Goal: Information Seeking & Learning: Learn about a topic

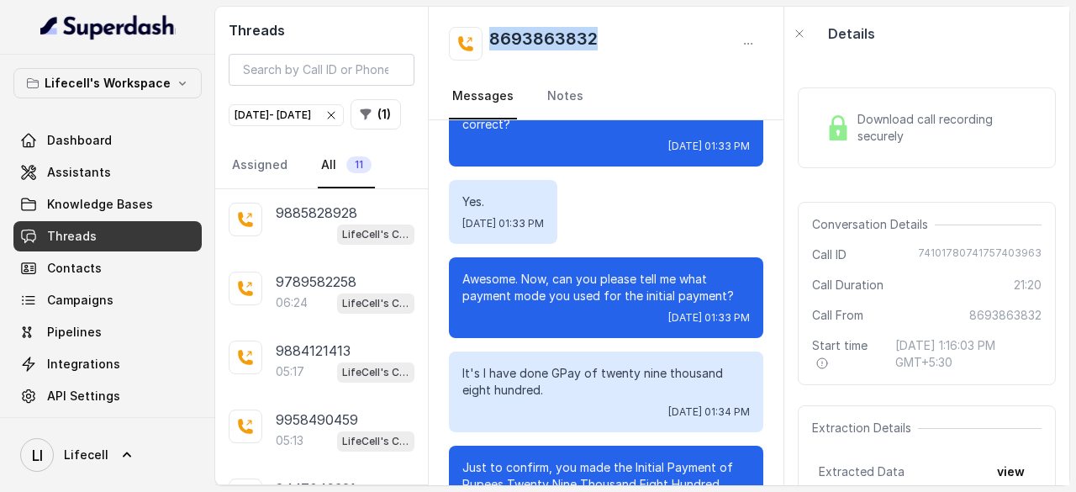
click at [338, 110] on div "[DATE] - [DATE]" at bounding box center [286, 115] width 103 height 17
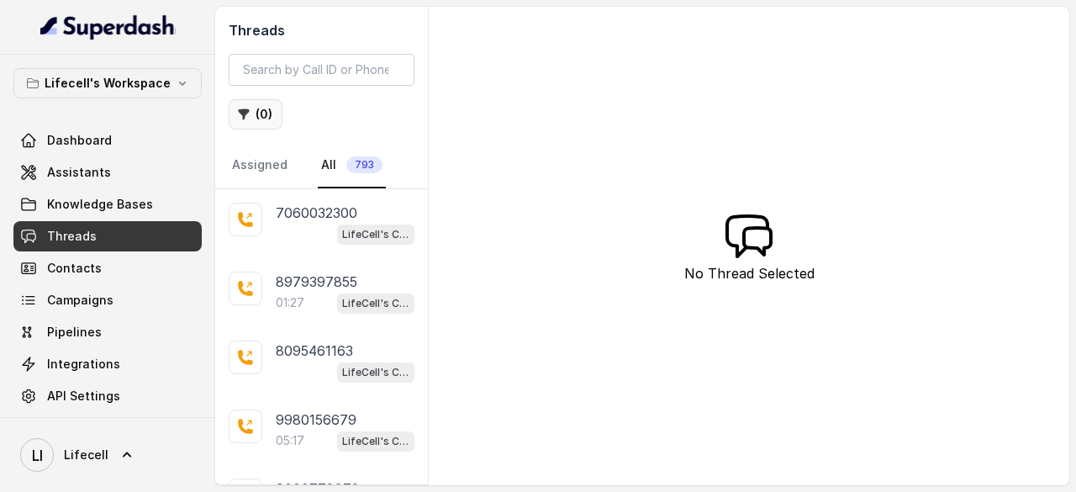
click at [263, 108] on button "( 0 )" at bounding box center [256, 114] width 54 height 30
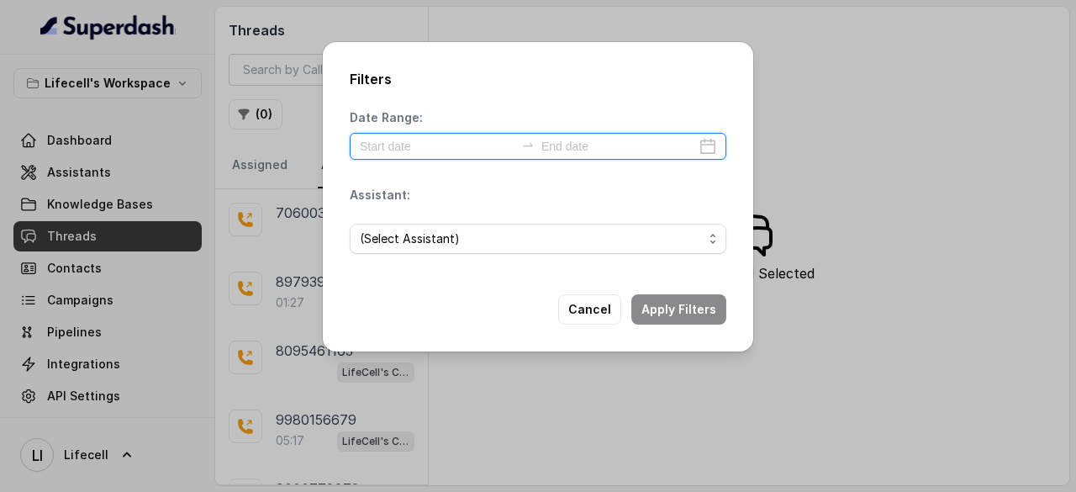
click at [399, 154] on input at bounding box center [437, 146] width 155 height 19
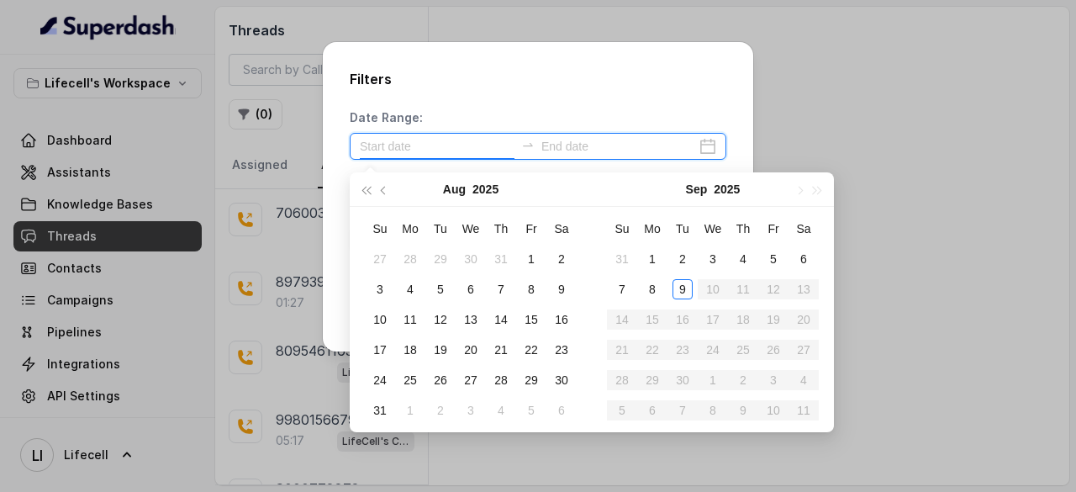
type input "[DATE]"
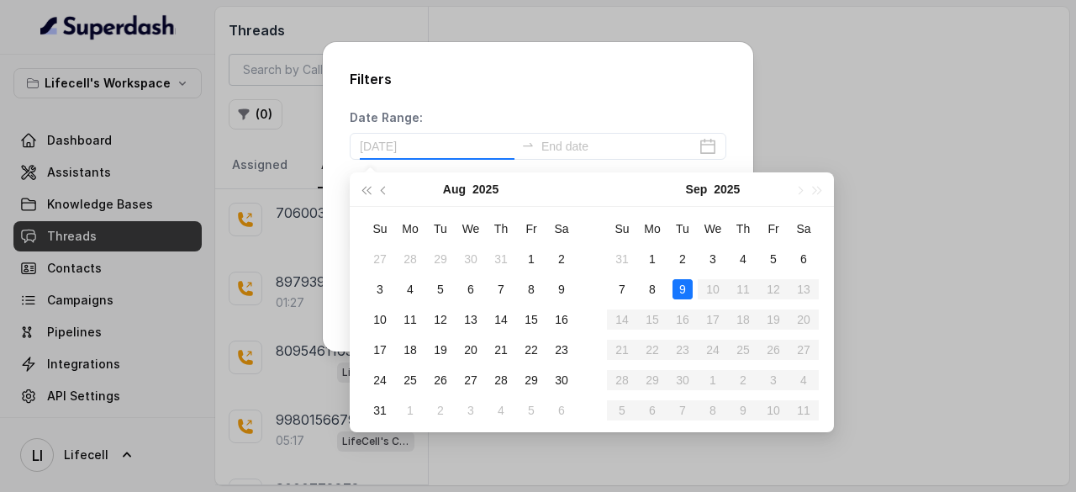
click at [689, 292] on div "9" at bounding box center [683, 289] width 20 height 20
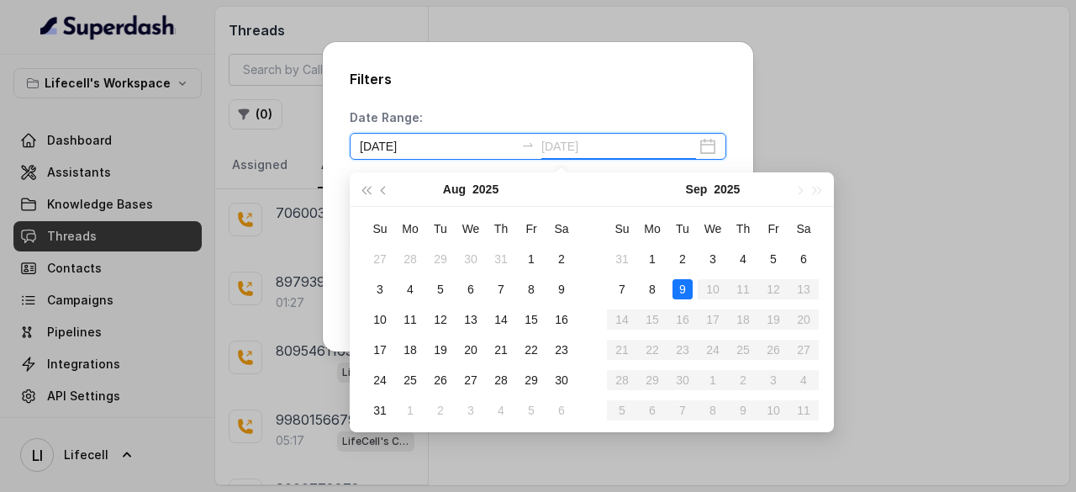
type input "[DATE]"
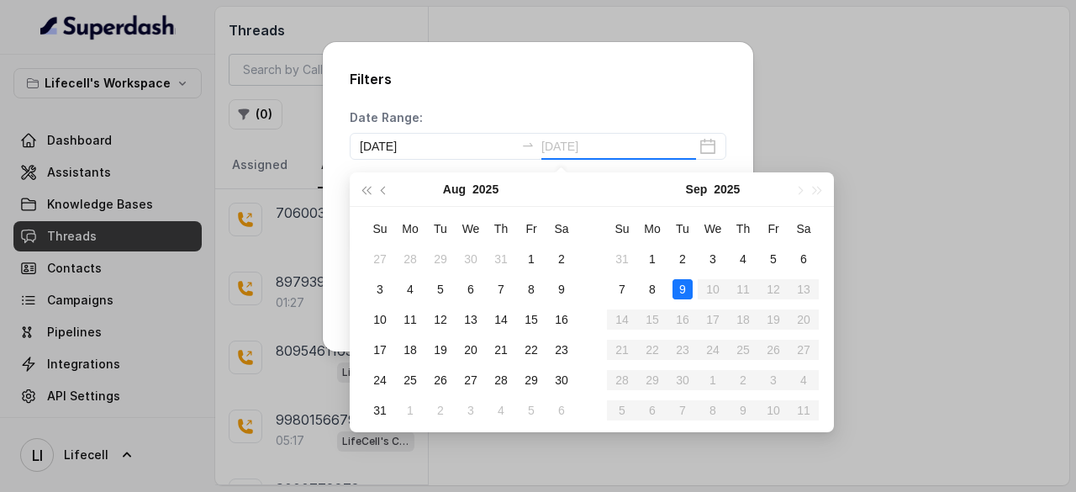
click at [686, 294] on div "9" at bounding box center [683, 289] width 20 height 20
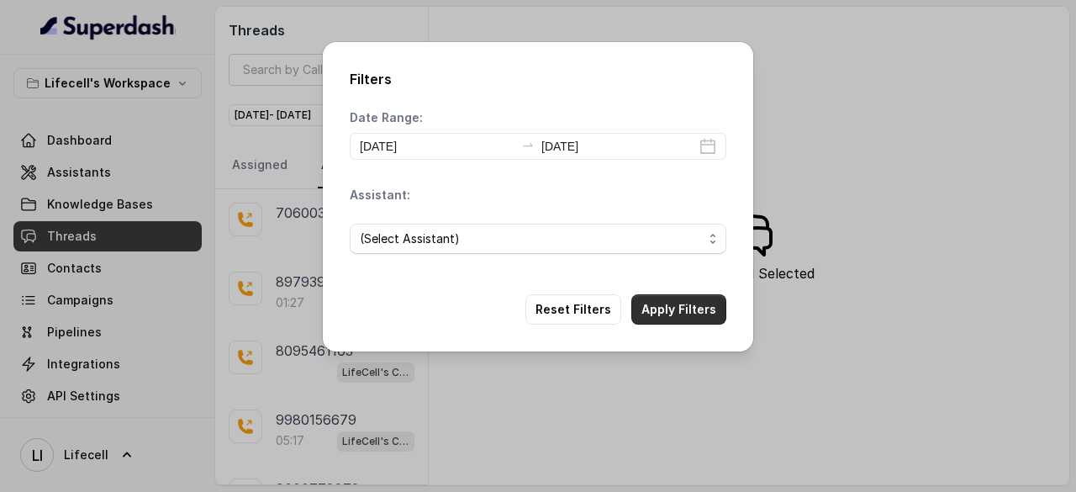
click at [682, 314] on button "Apply Filters" at bounding box center [679, 309] width 95 height 30
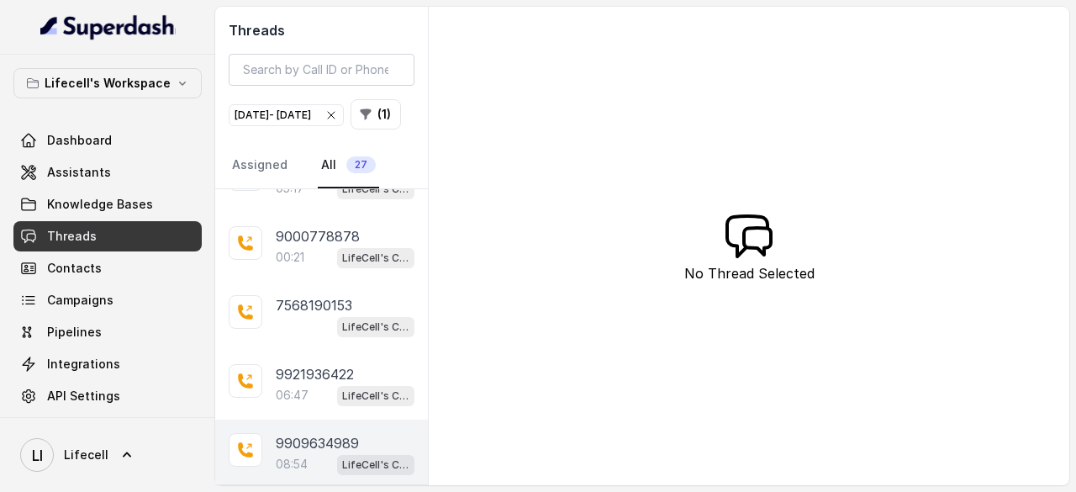
scroll to position [336, 0]
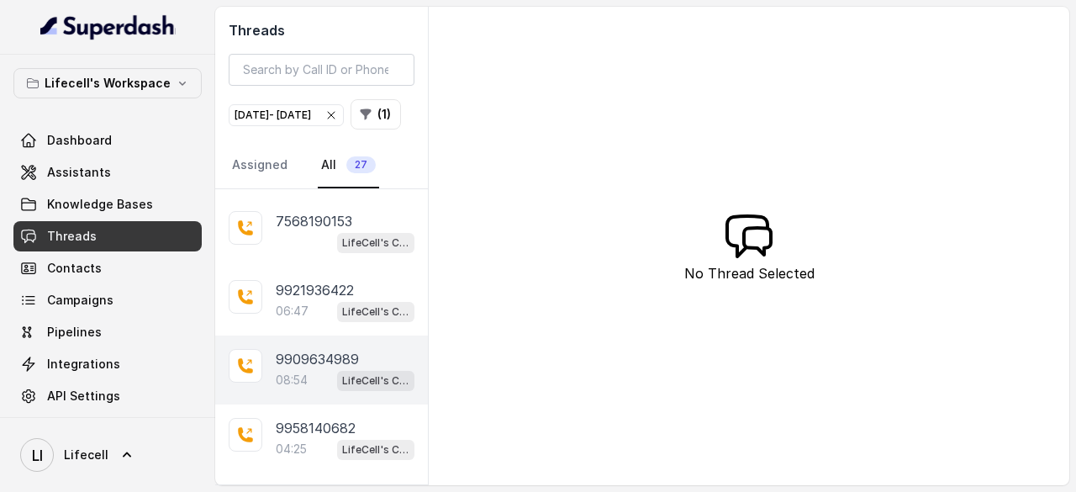
click at [293, 389] on p "08:54" at bounding box center [292, 380] width 32 height 17
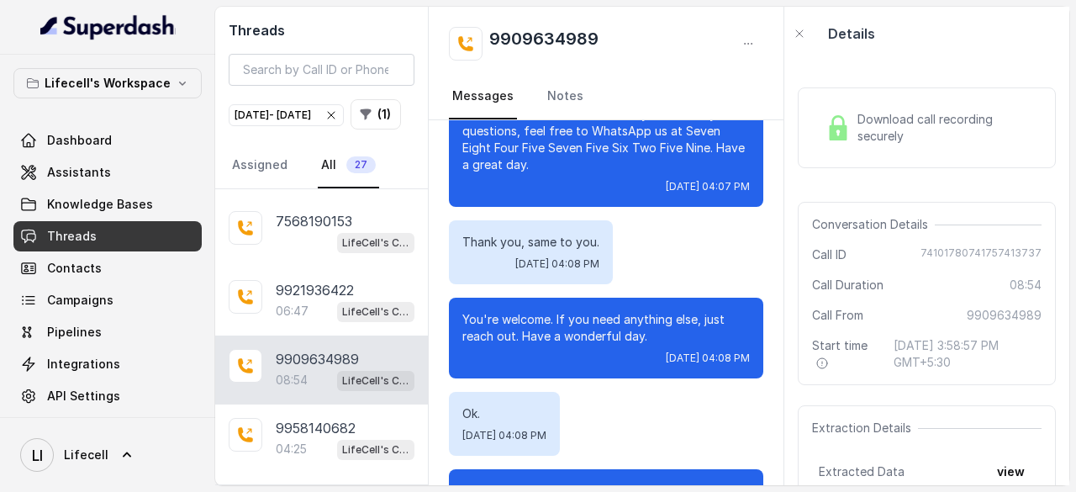
scroll to position [8539, 0]
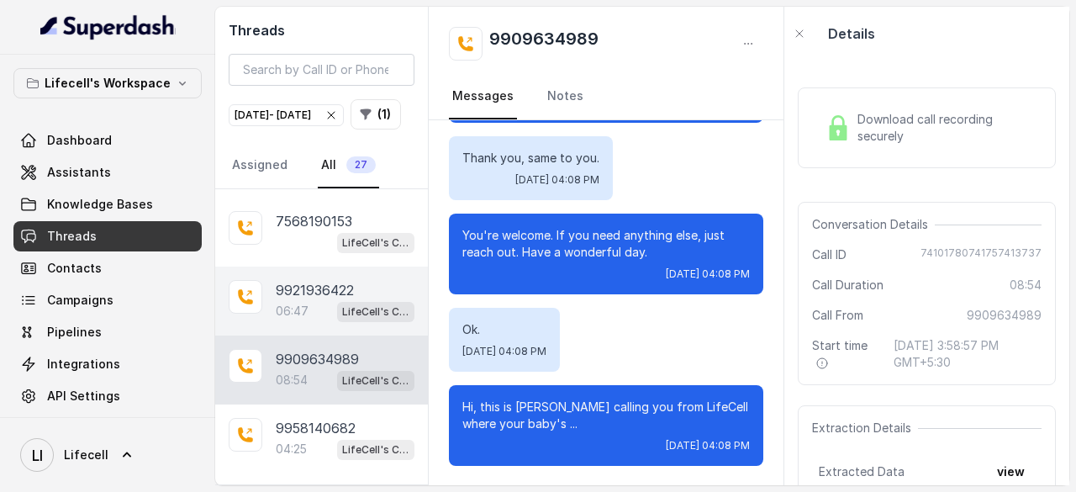
click at [297, 300] on p "9921936422" at bounding box center [315, 290] width 78 height 20
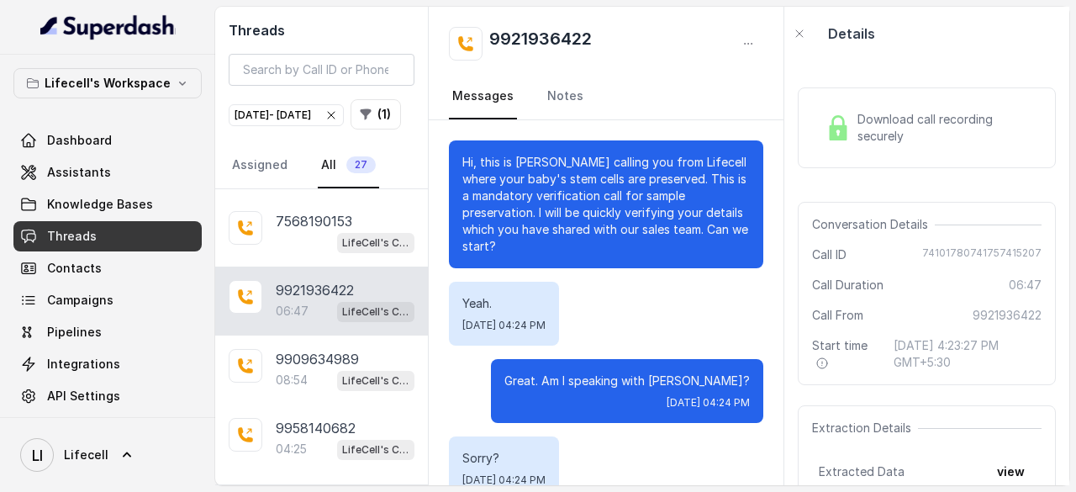
scroll to position [5013, 0]
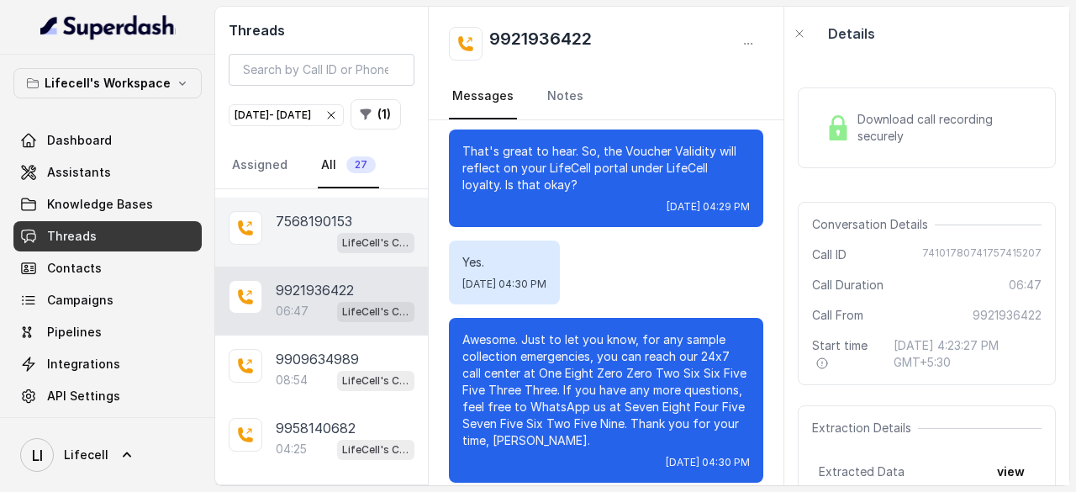
click at [286, 231] on p "7568190153" at bounding box center [314, 221] width 77 height 20
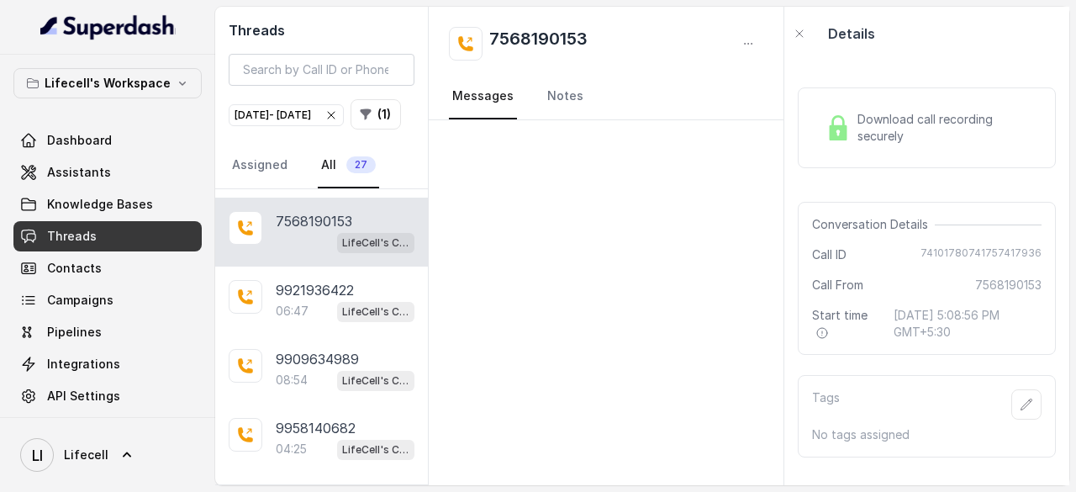
scroll to position [168, 0]
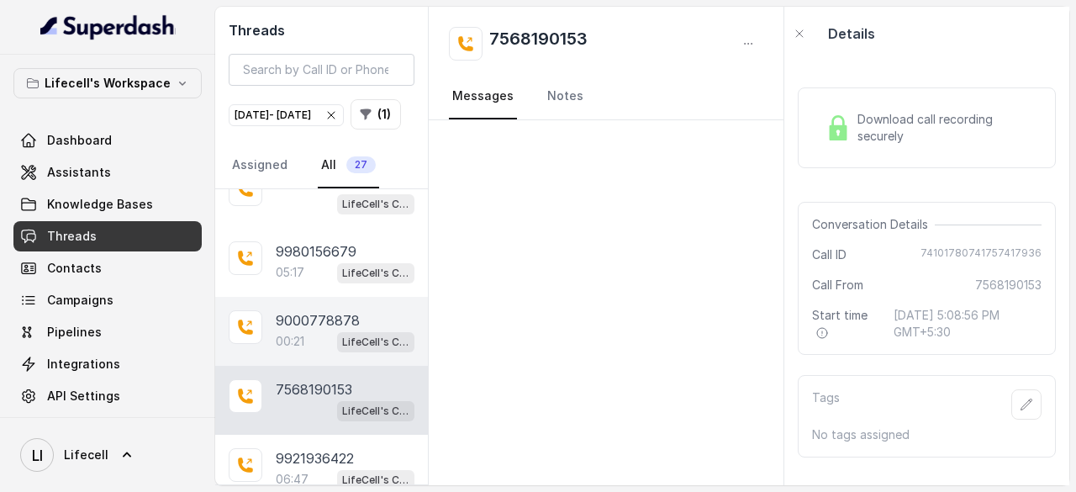
click at [306, 331] on p "9000778878" at bounding box center [318, 320] width 84 height 20
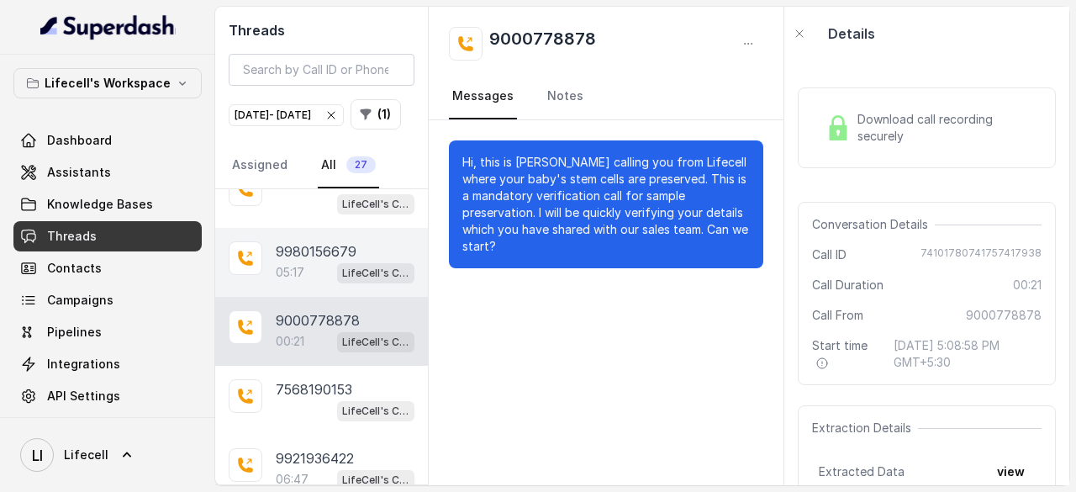
click at [281, 262] on p "9980156679" at bounding box center [316, 251] width 81 height 20
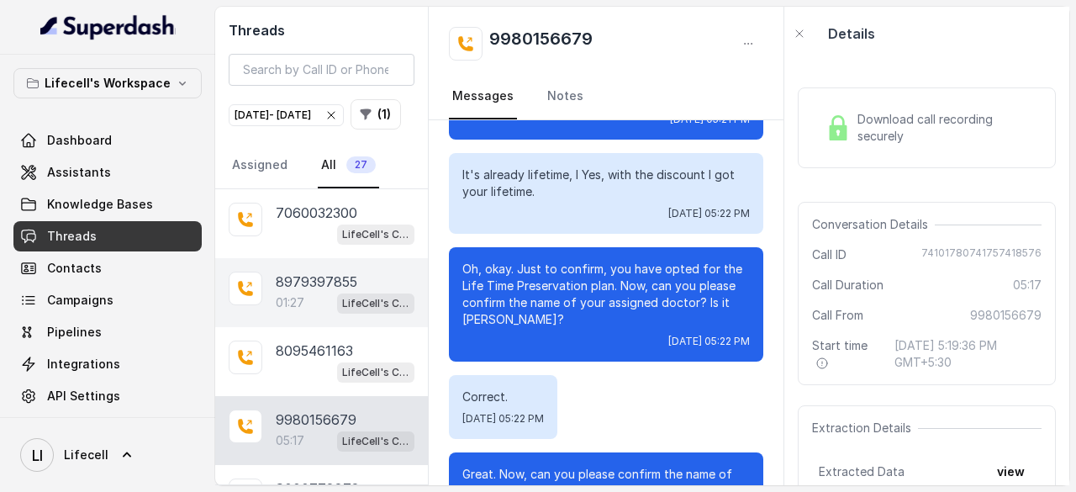
click at [308, 292] on p "8979397855" at bounding box center [317, 282] width 82 height 20
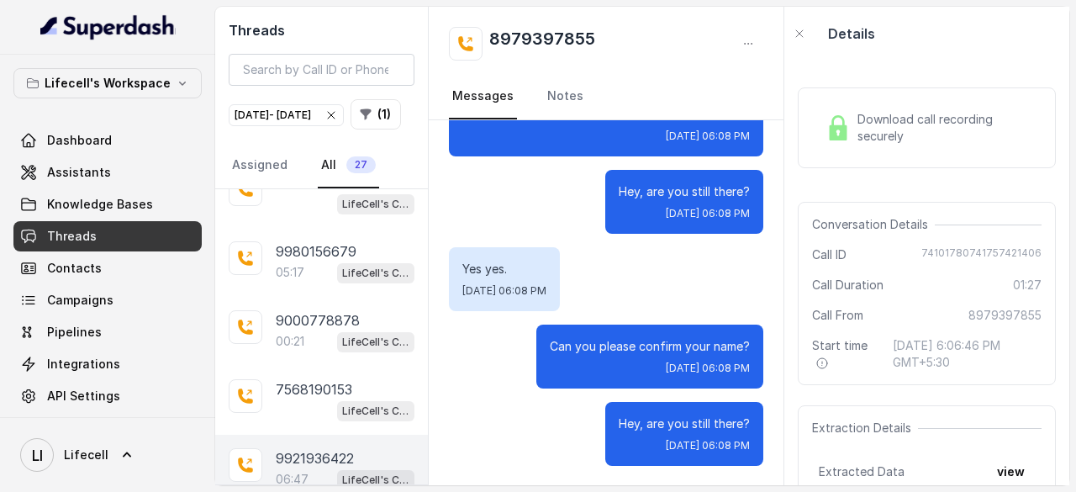
scroll to position [336, 0]
